Goal: Task Accomplishment & Management: Manage account settings

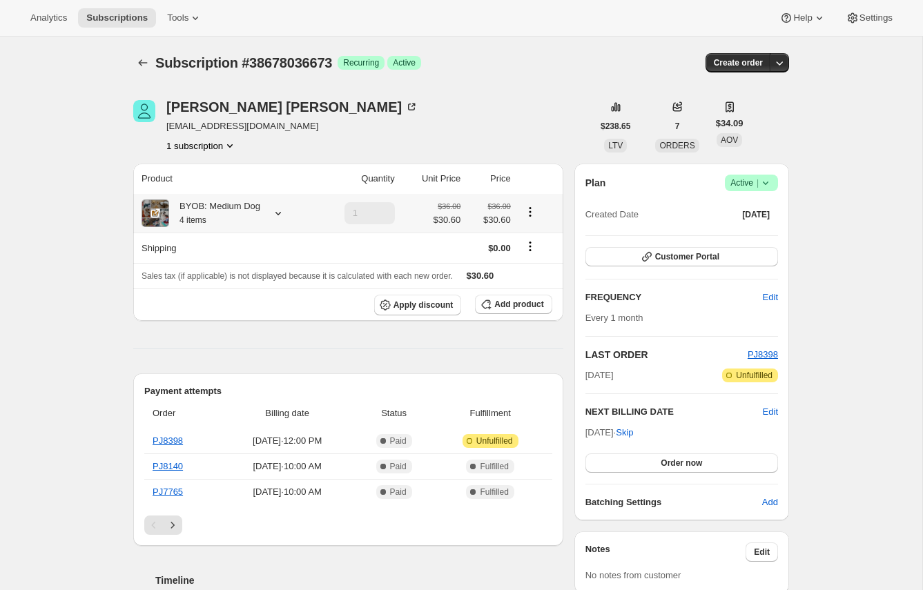
click at [281, 213] on icon at bounding box center [278, 213] width 6 height 3
click at [551, 112] on div "Christina Meditz avachr@yahoo.com 1 subscription" at bounding box center [362, 126] width 459 height 52
click at [531, 210] on icon "Product actions" at bounding box center [530, 212] width 14 height 14
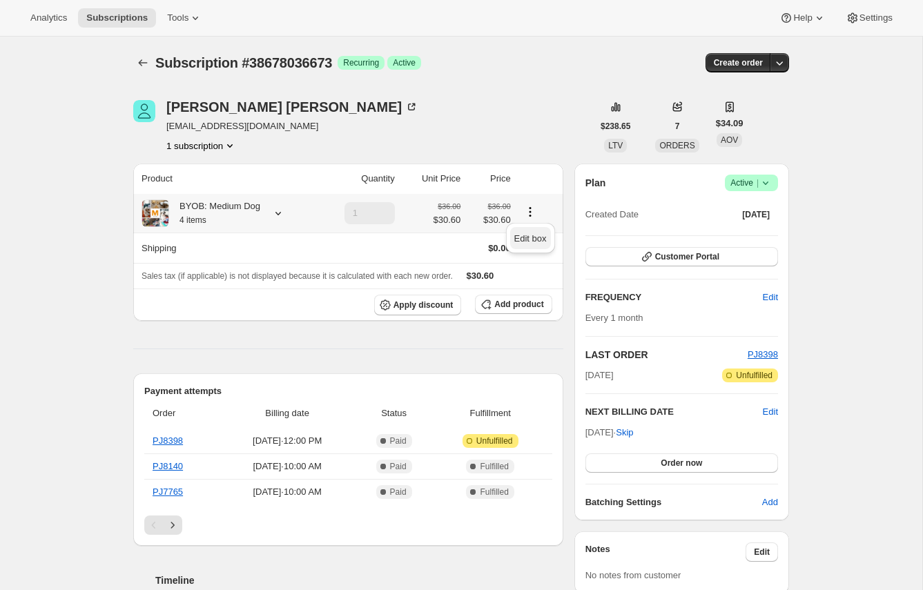
click at [531, 237] on span "Edit box" at bounding box center [530, 238] width 32 height 10
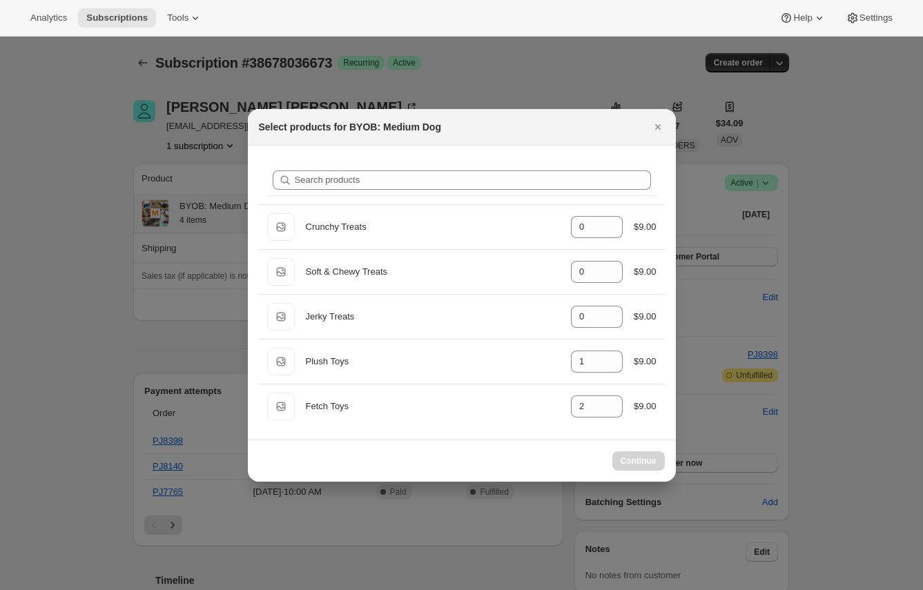
select select "gid://shopify/ProductVariant/41225127493825"
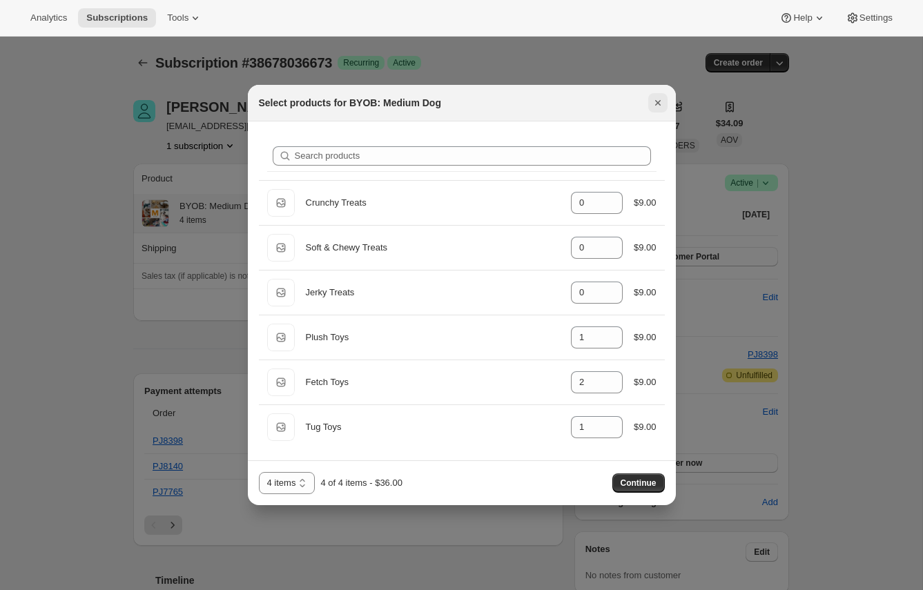
click at [658, 104] on icon "Close" at bounding box center [657, 103] width 6 height 6
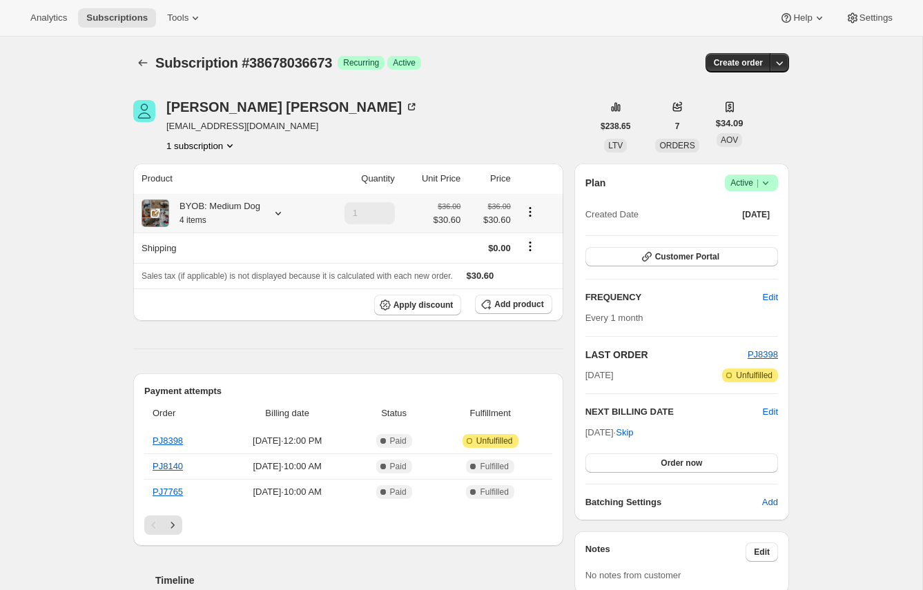
click at [529, 213] on icon "Product actions" at bounding box center [530, 212] width 14 height 14
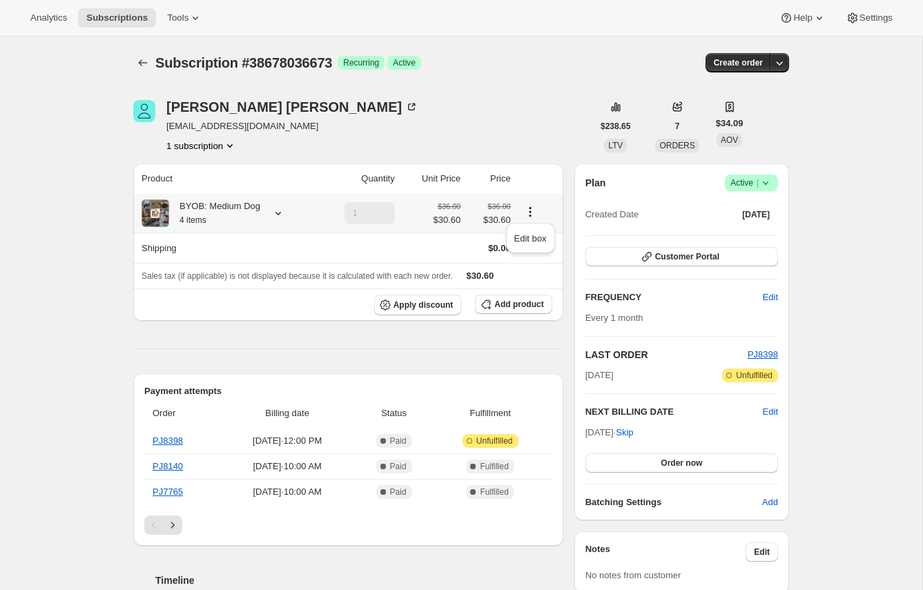
click at [529, 213] on icon "Product actions" at bounding box center [530, 212] width 14 height 14
click at [285, 215] on icon at bounding box center [278, 213] width 14 height 14
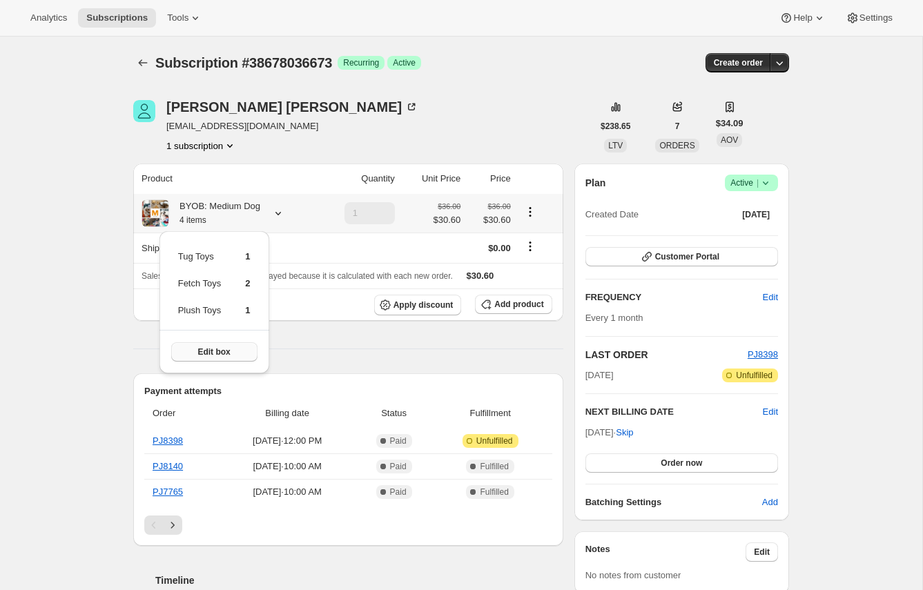
click at [223, 350] on span "Edit box" at bounding box center [213, 351] width 32 height 11
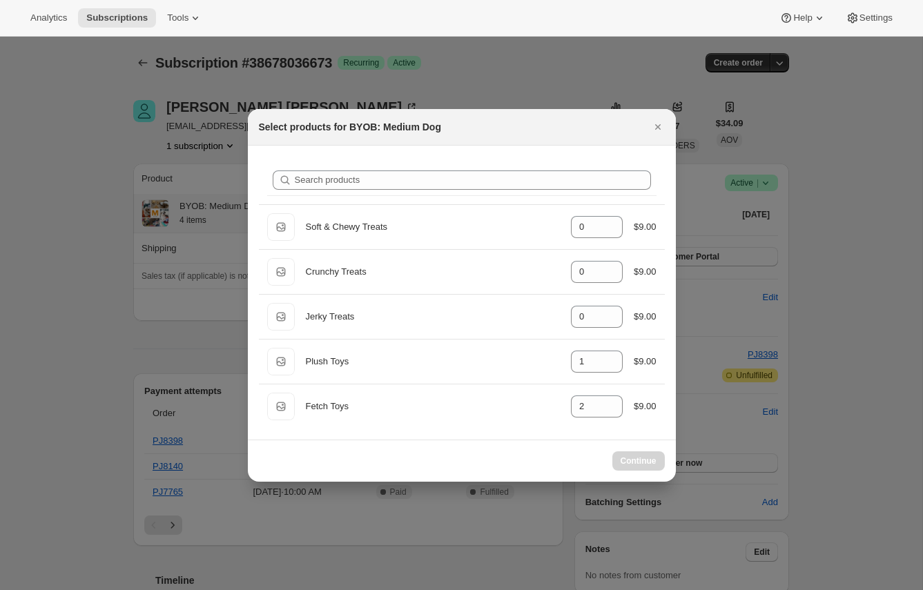
select select "gid://shopify/ProductVariant/41225127493825"
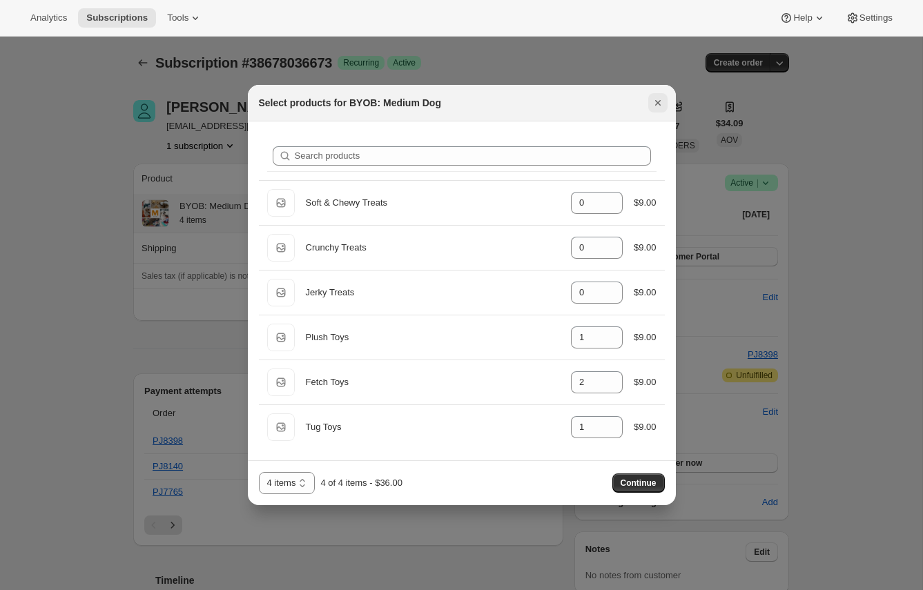
click at [658, 106] on icon "Close" at bounding box center [658, 103] width 14 height 14
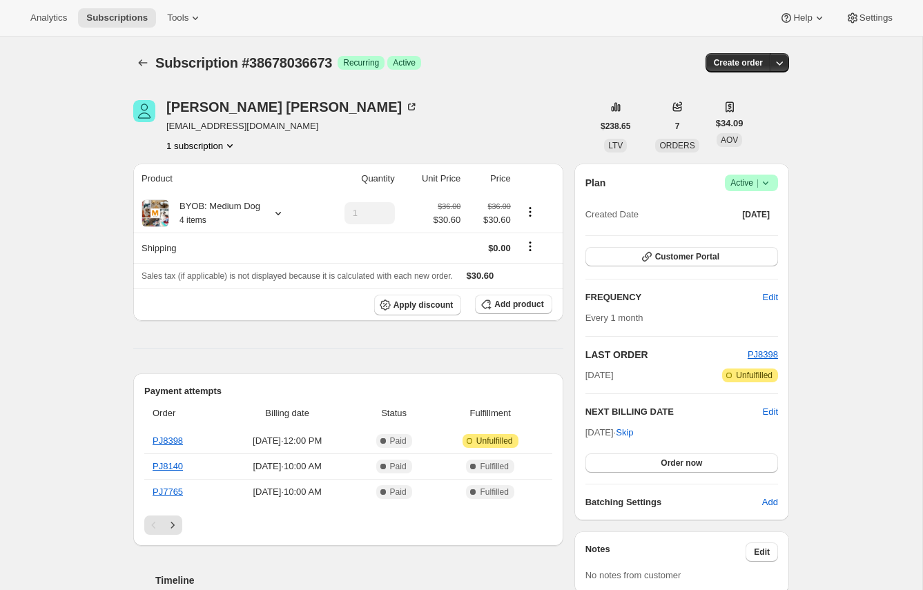
click at [772, 185] on span "Success Active |" at bounding box center [751, 183] width 53 height 17
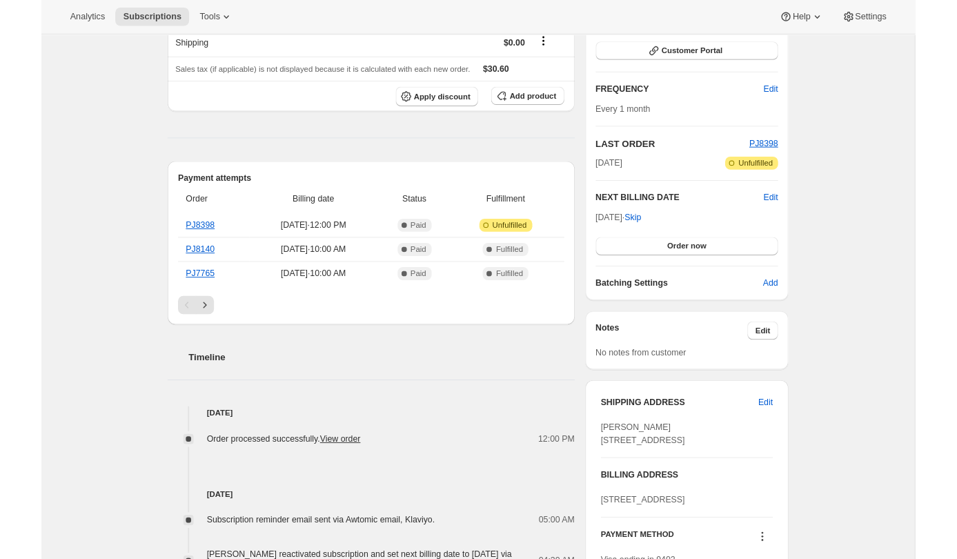
scroll to position [186, 0]
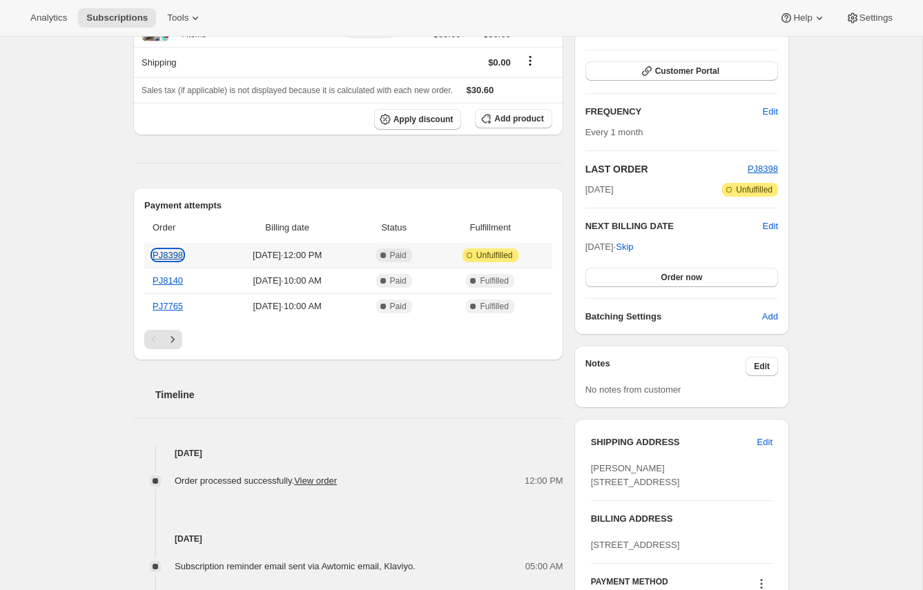
click at [169, 257] on link "PJ8398" at bounding box center [168, 255] width 30 height 10
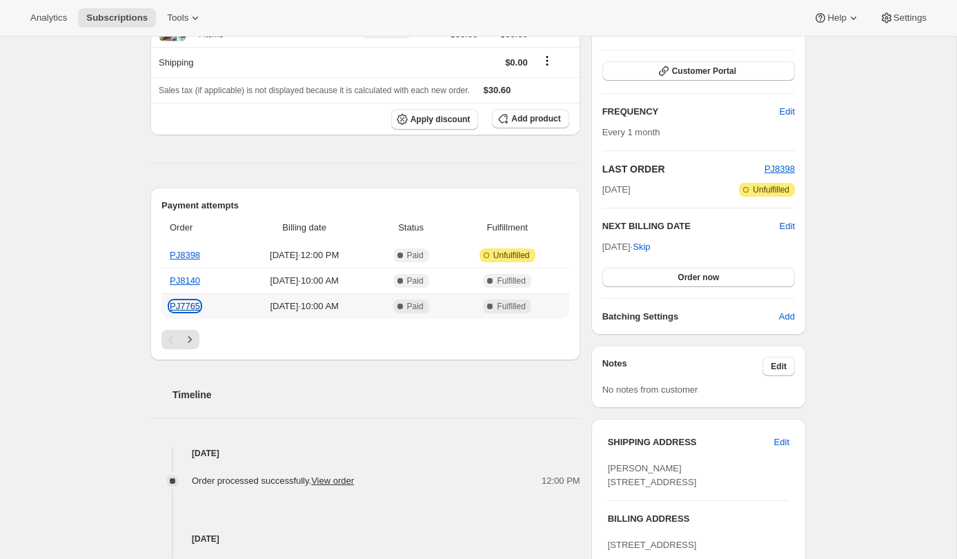
click at [186, 310] on link "PJ7765" at bounding box center [185, 306] width 30 height 10
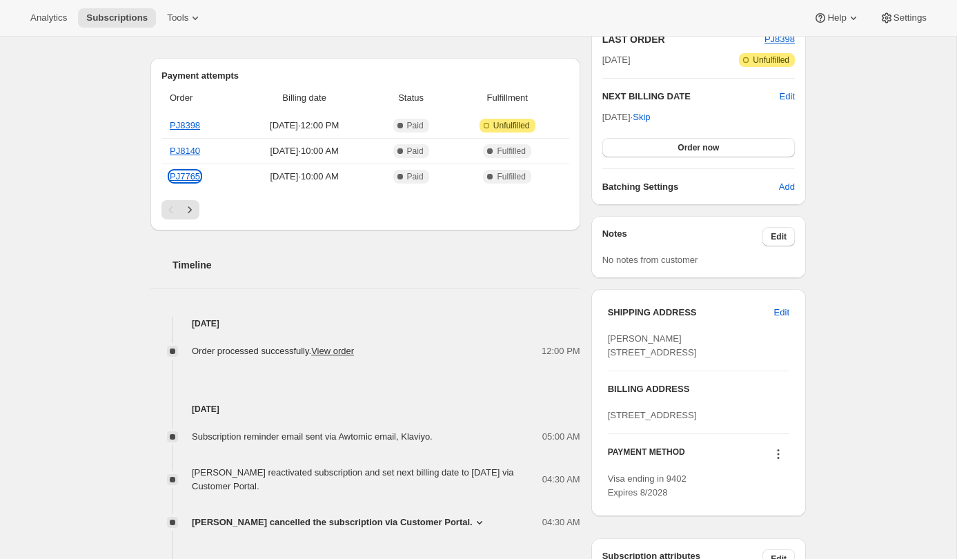
scroll to position [0, 0]
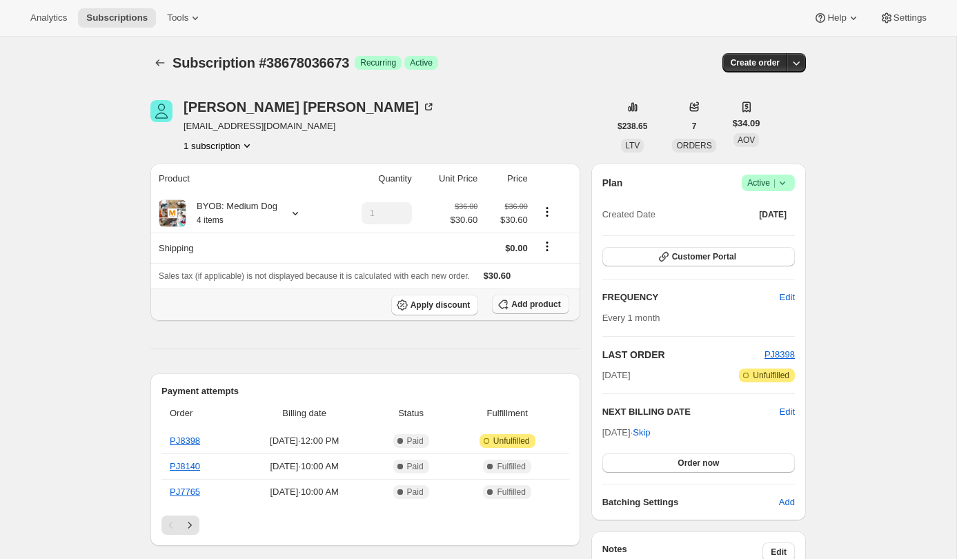
click at [544, 307] on span "Add product" at bounding box center [535, 304] width 49 height 11
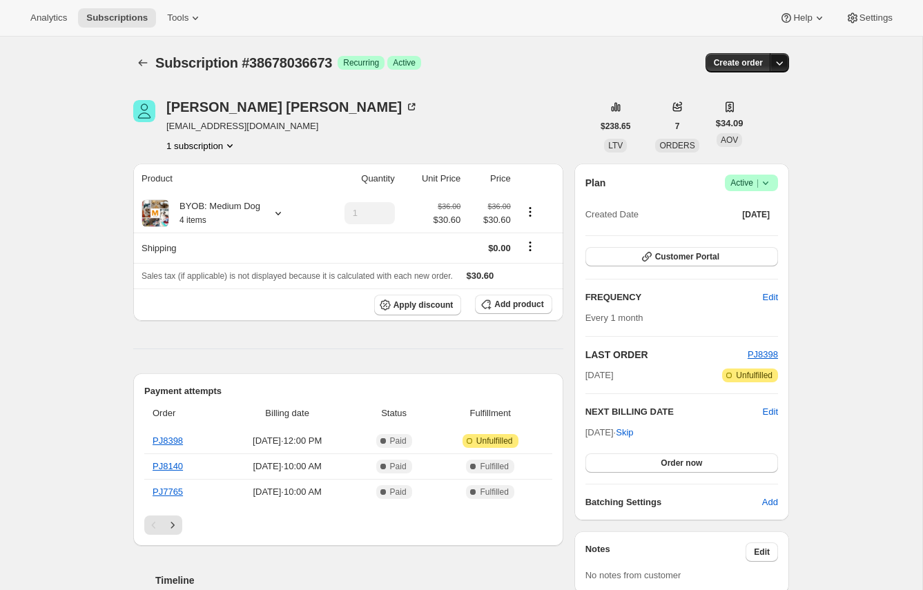
click at [779, 63] on icon "button" at bounding box center [779, 63] width 14 height 14
click at [530, 308] on span "Add product" at bounding box center [518, 304] width 49 height 11
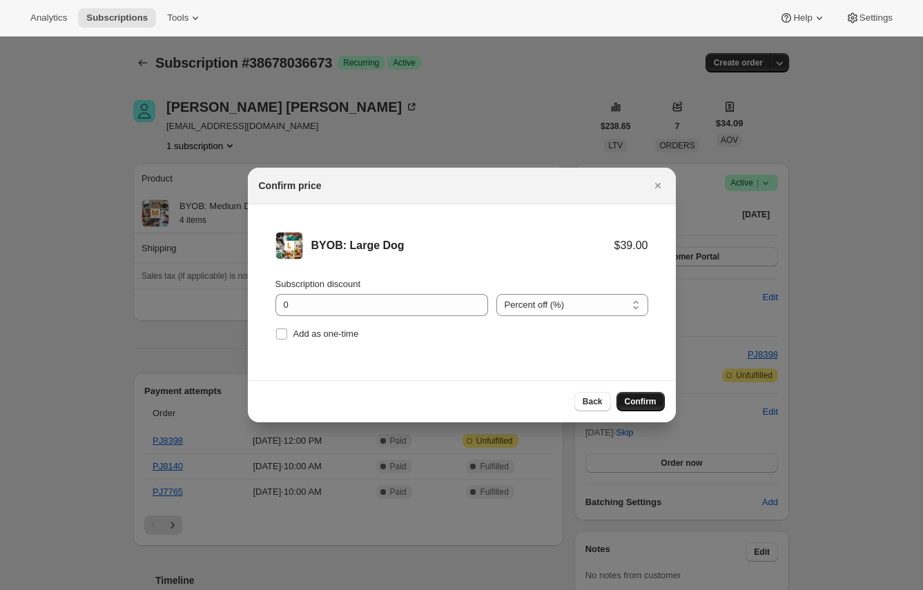
click at [639, 401] on span "Confirm" at bounding box center [641, 401] width 32 height 11
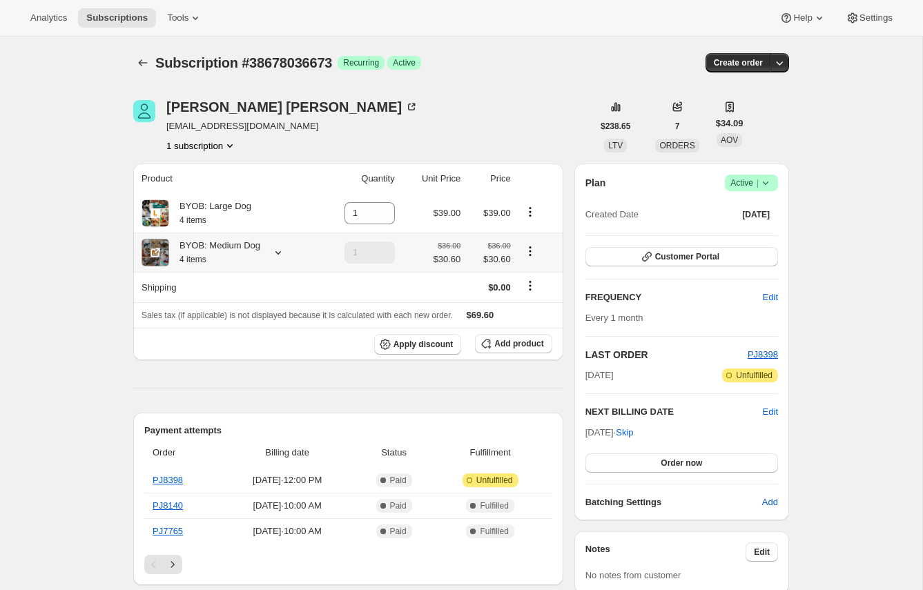
click at [278, 253] on icon at bounding box center [278, 253] width 14 height 14
click at [528, 213] on icon "Product actions" at bounding box center [530, 212] width 14 height 14
click at [528, 262] on span "Swap variant" at bounding box center [529, 262] width 52 height 10
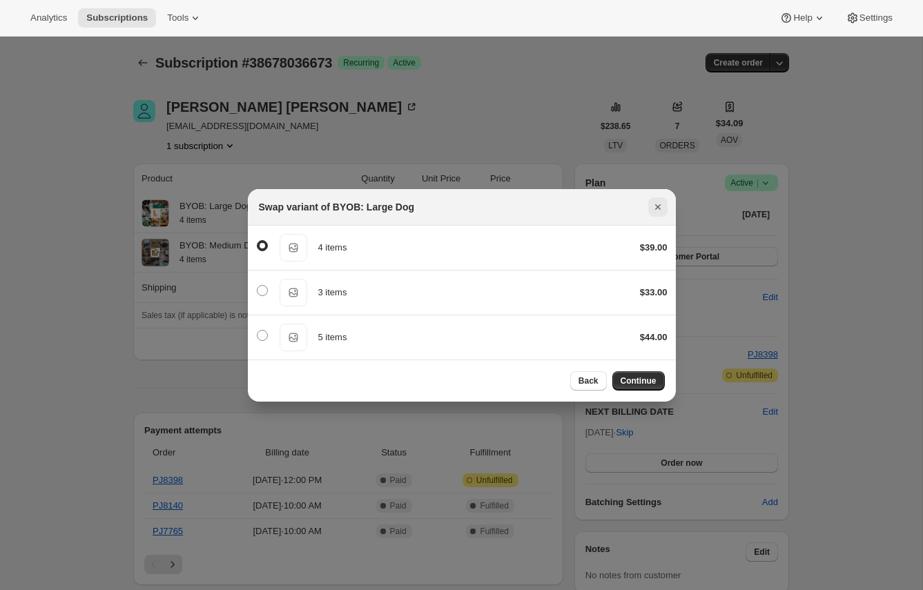
click at [656, 210] on icon "Close" at bounding box center [658, 207] width 14 height 14
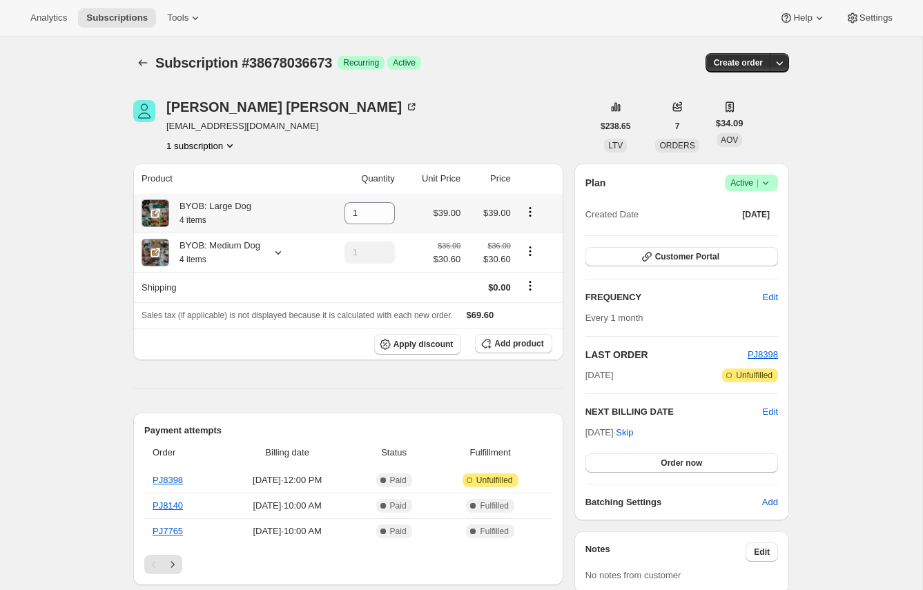
click at [529, 213] on icon "Product actions" at bounding box center [530, 212] width 14 height 14
click at [527, 233] on span "Remove" at bounding box center [519, 238] width 33 height 10
type input "0"
click at [529, 214] on icon "Product actions" at bounding box center [530, 212] width 14 height 14
click at [529, 234] on span "Remove" at bounding box center [519, 238] width 33 height 10
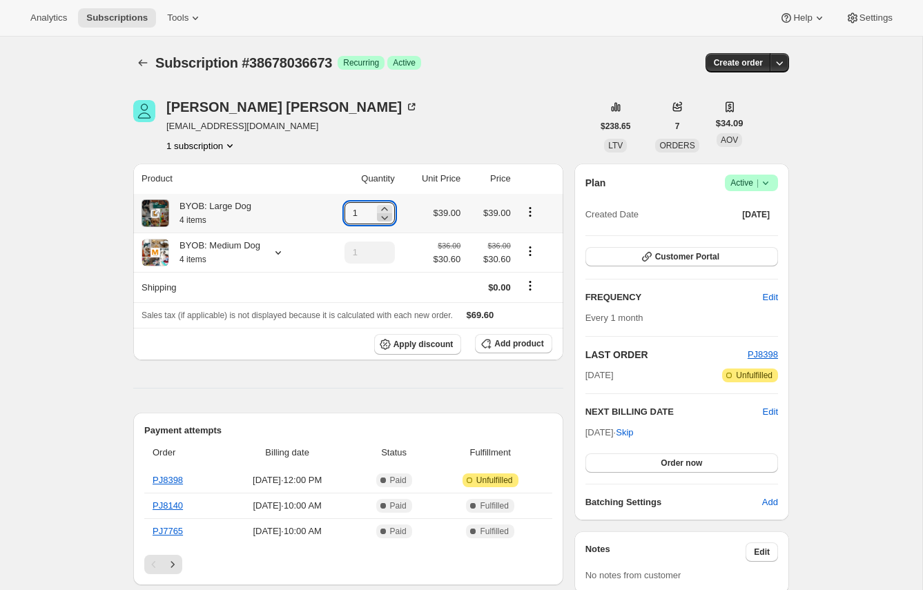
click at [381, 219] on icon at bounding box center [384, 218] width 7 height 4
type input "0"
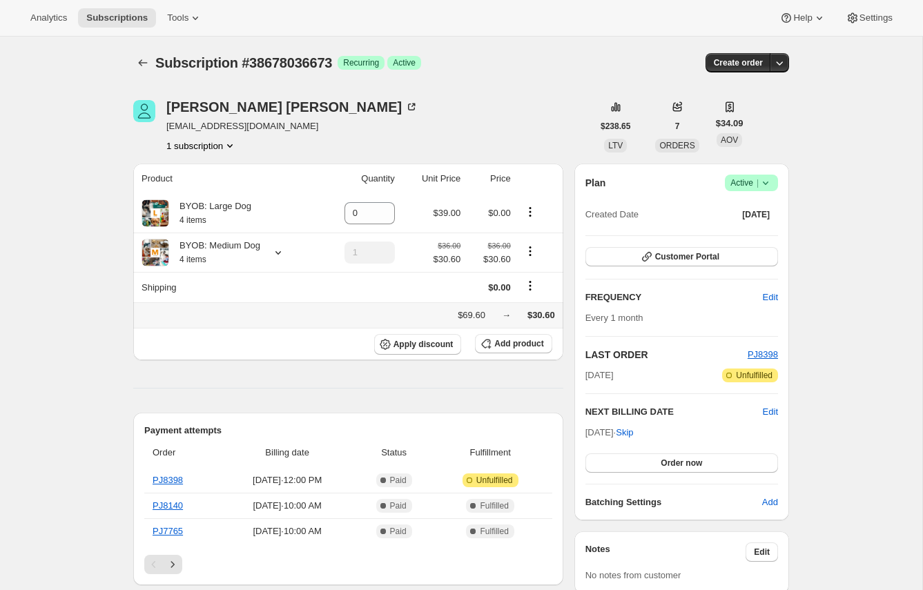
click at [223, 311] on div "$69.60 → $30.60" at bounding box center [347, 315] width 413 height 14
click at [279, 255] on icon at bounding box center [278, 253] width 14 height 14
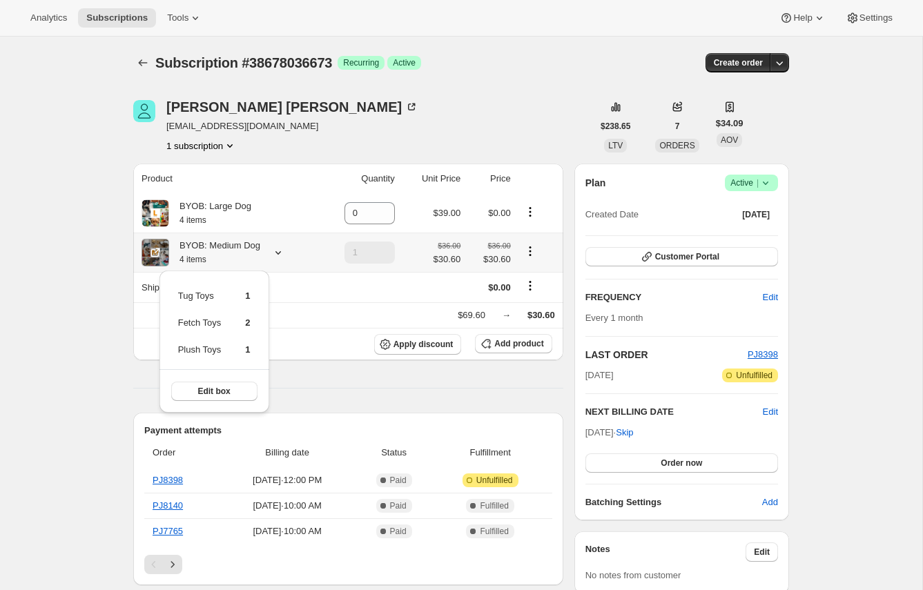
click at [279, 255] on icon at bounding box center [278, 253] width 14 height 14
click at [235, 247] on div "BYOB: Medium Dog 4 items" at bounding box center [214, 253] width 91 height 28
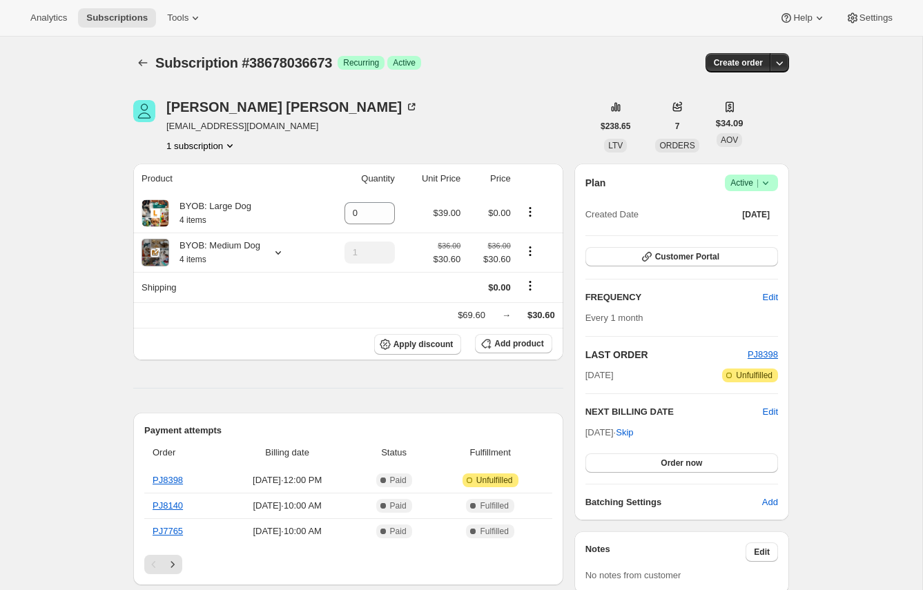
click at [767, 186] on icon at bounding box center [765, 183] width 14 height 14
click at [212, 108] on div "Christina Meditz" at bounding box center [292, 107] width 252 height 14
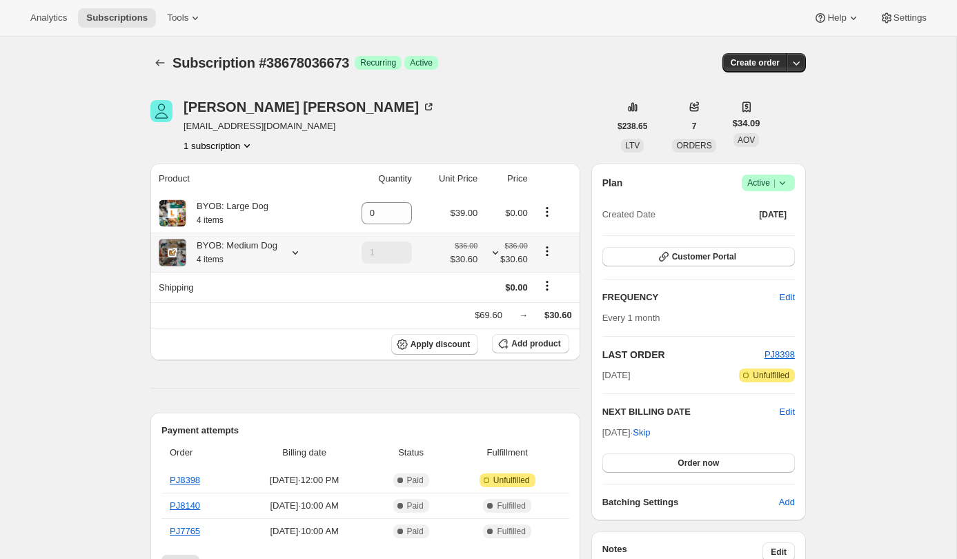
click at [495, 253] on icon at bounding box center [496, 253] width 14 height 14
click at [495, 253] on span "$30.60" at bounding box center [506, 260] width 41 height 14
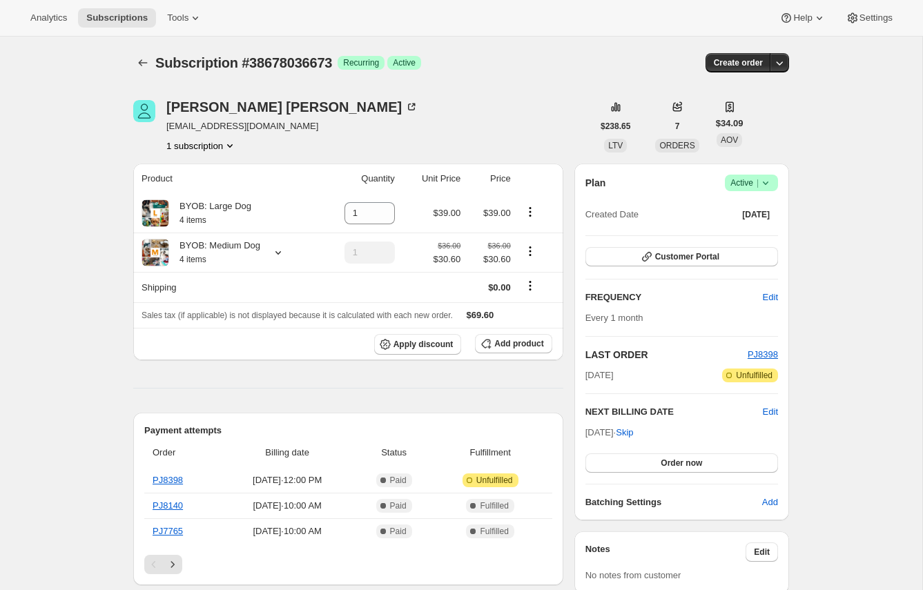
click at [769, 181] on icon at bounding box center [765, 183] width 14 height 14
click at [533, 211] on icon "Product actions" at bounding box center [530, 212] width 14 height 14
click at [532, 232] on span "Remove" at bounding box center [529, 239] width 52 height 14
type input "0"
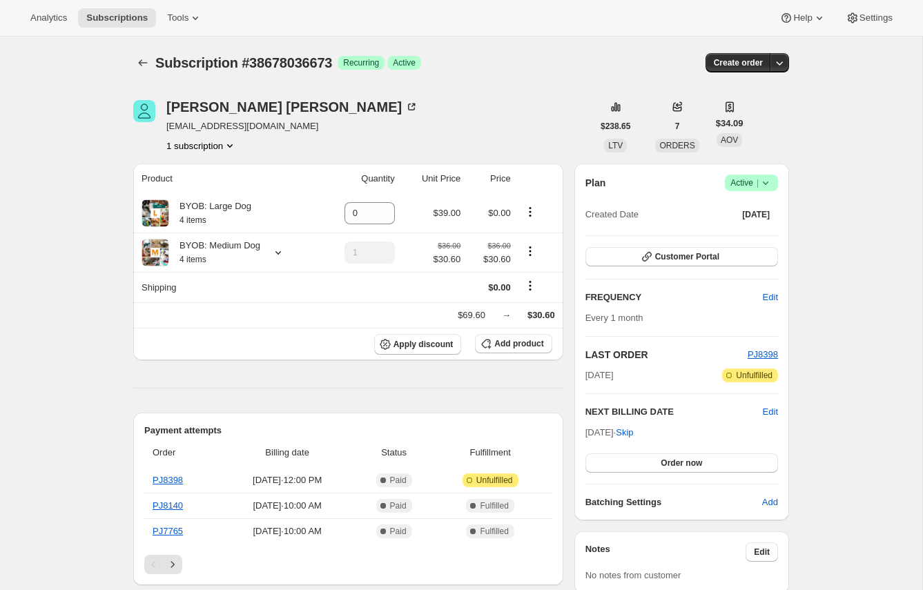
click at [235, 110] on div "Christina Meditz" at bounding box center [292, 107] width 252 height 14
click at [718, 253] on span "Customer Portal" at bounding box center [687, 256] width 64 height 11
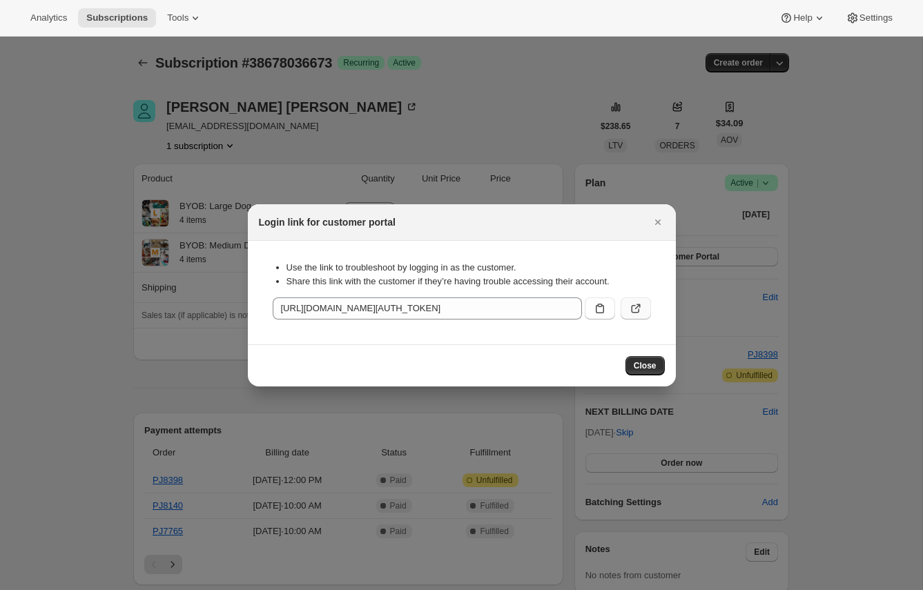
click at [627, 308] on button ":rc3:" at bounding box center [635, 308] width 30 height 22
click at [646, 358] on button "Close" at bounding box center [644, 365] width 39 height 19
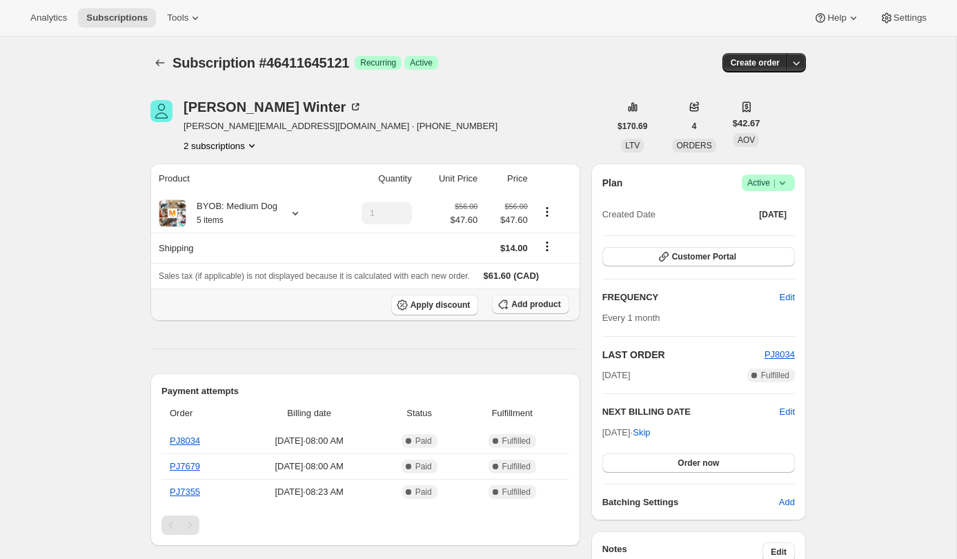
click at [535, 306] on span "Add product" at bounding box center [535, 304] width 49 height 11
click at [536, 304] on span "Add product" at bounding box center [535, 304] width 49 height 11
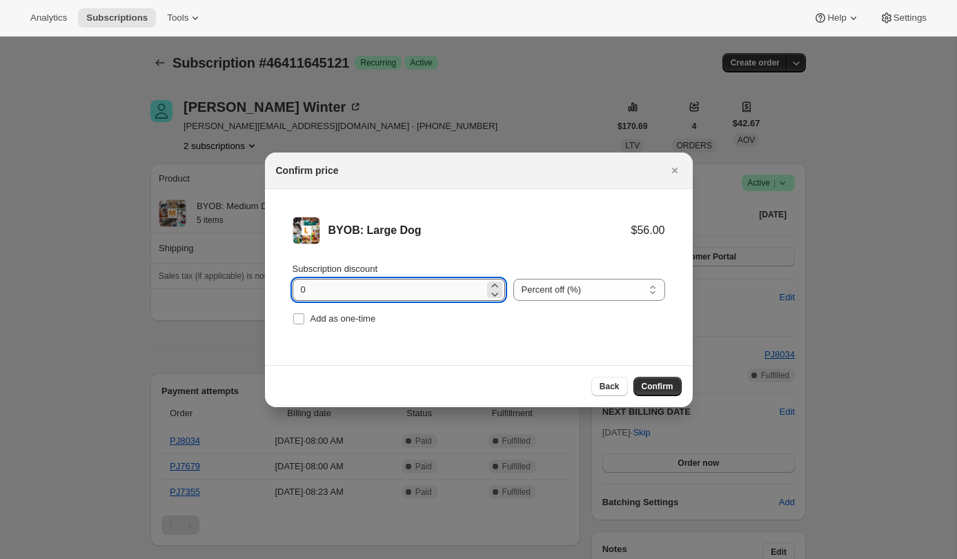
click at [364, 286] on input "0" at bounding box center [389, 290] width 192 height 22
type input "15"
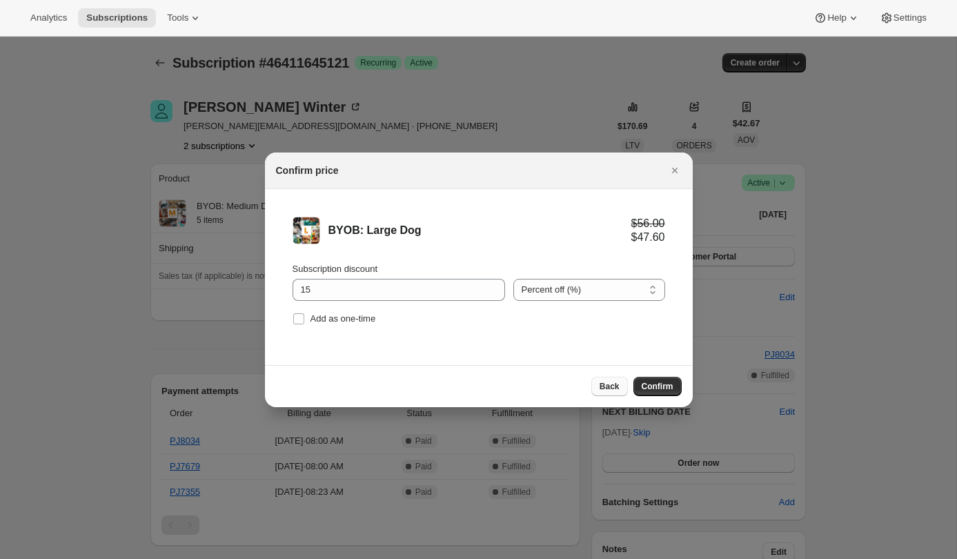
click at [605, 389] on span "Back" at bounding box center [610, 386] width 20 height 11
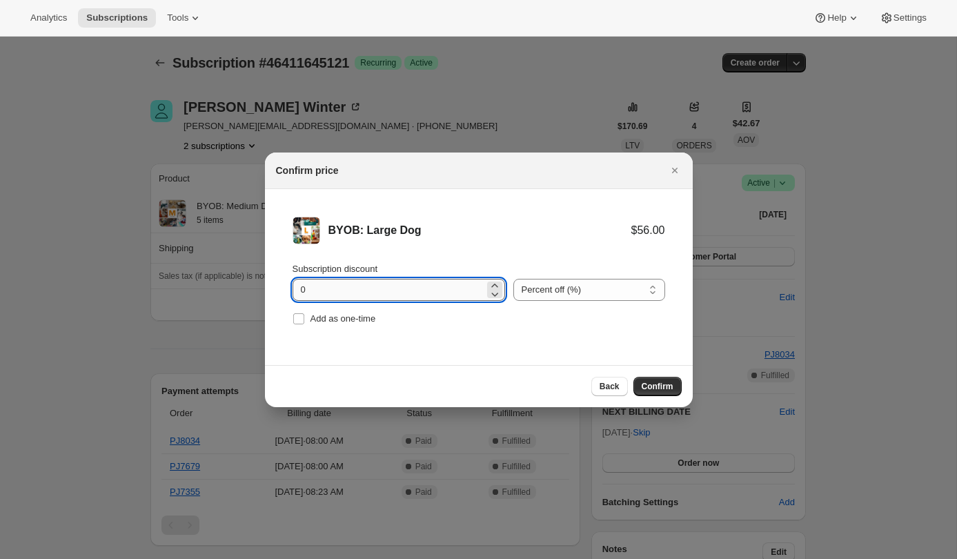
click at [368, 290] on input "0" at bounding box center [389, 290] width 192 height 22
type input "15"
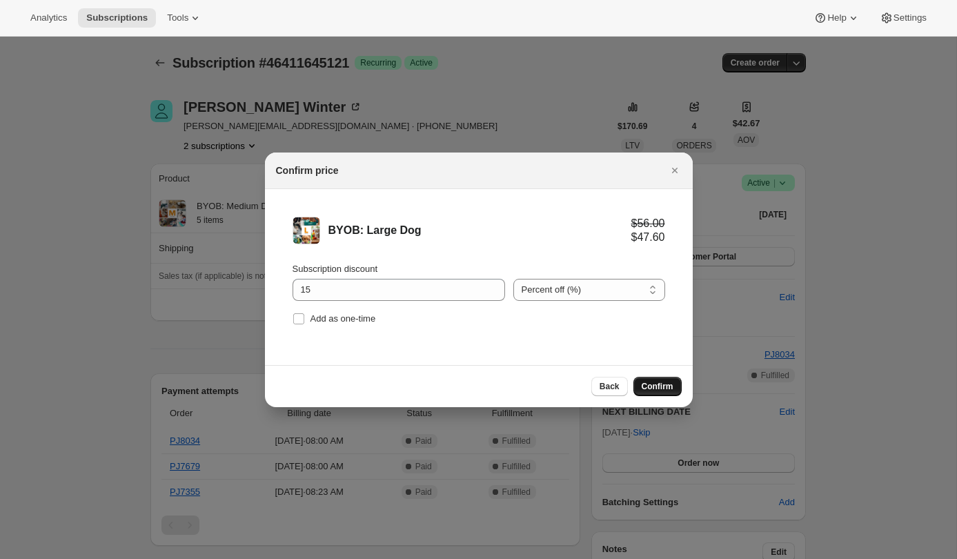
click at [665, 389] on span "Confirm" at bounding box center [658, 386] width 32 height 11
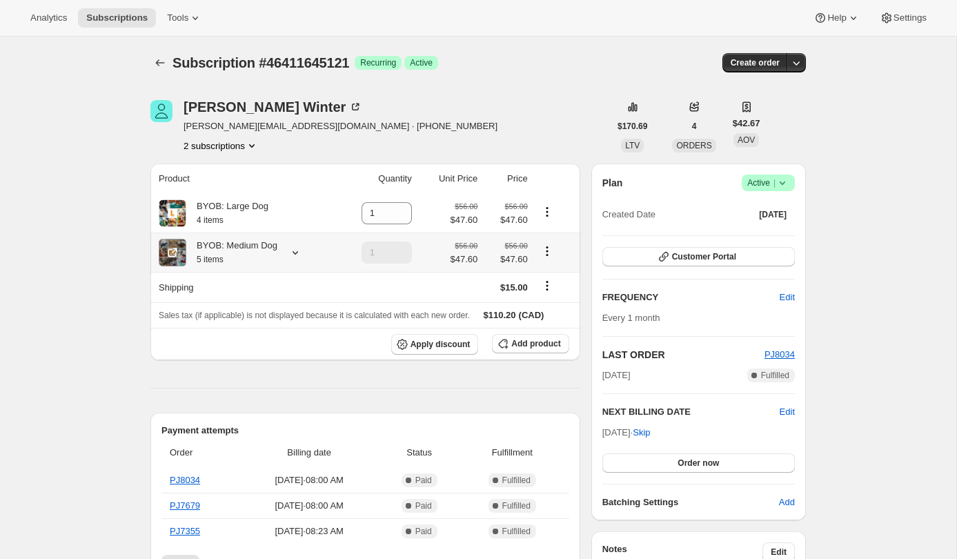
click at [297, 257] on icon at bounding box center [295, 253] width 14 height 14
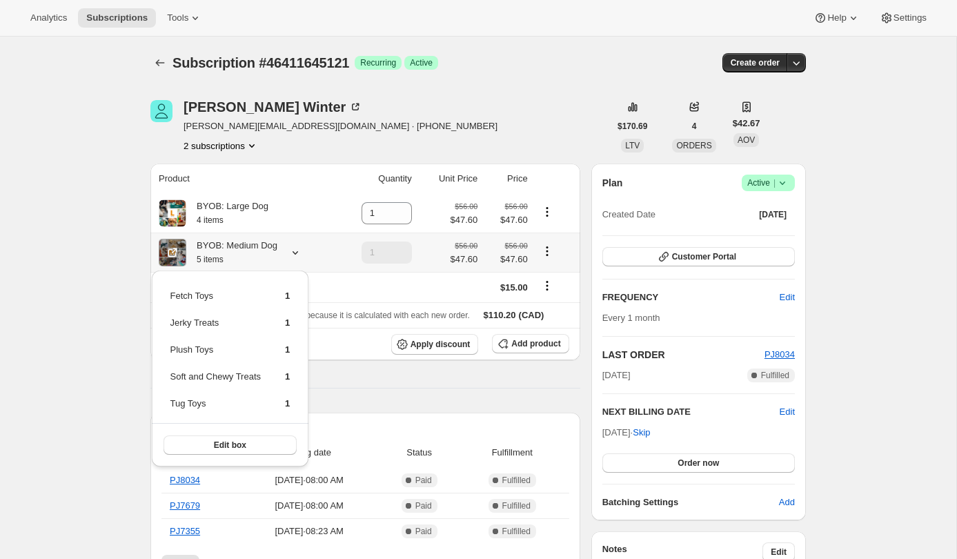
click at [297, 257] on icon at bounding box center [295, 253] width 14 height 14
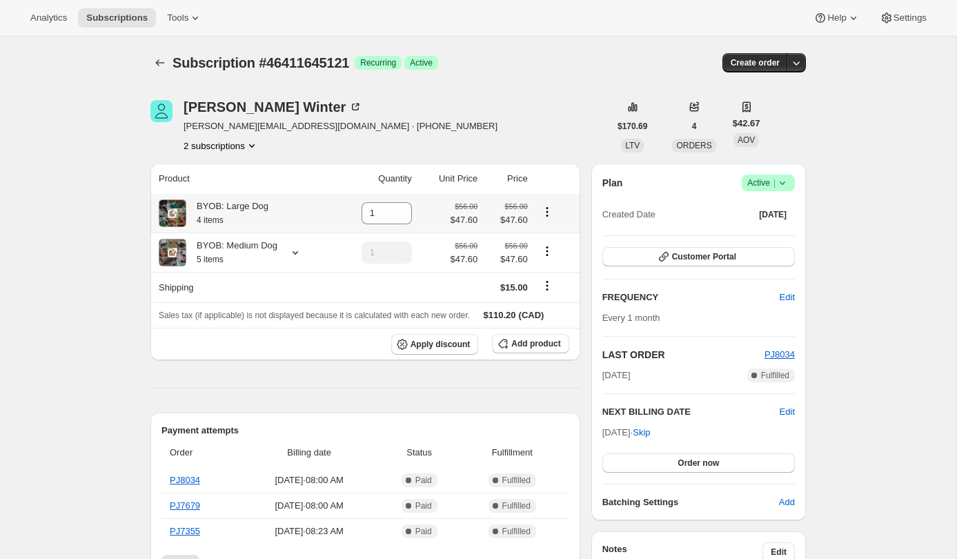
click at [544, 213] on icon "Product actions" at bounding box center [547, 212] width 14 height 14
click at [553, 237] on span "Remove" at bounding box center [536, 238] width 33 height 10
type input "0"
